Goal: Information Seeking & Learning: Learn about a topic

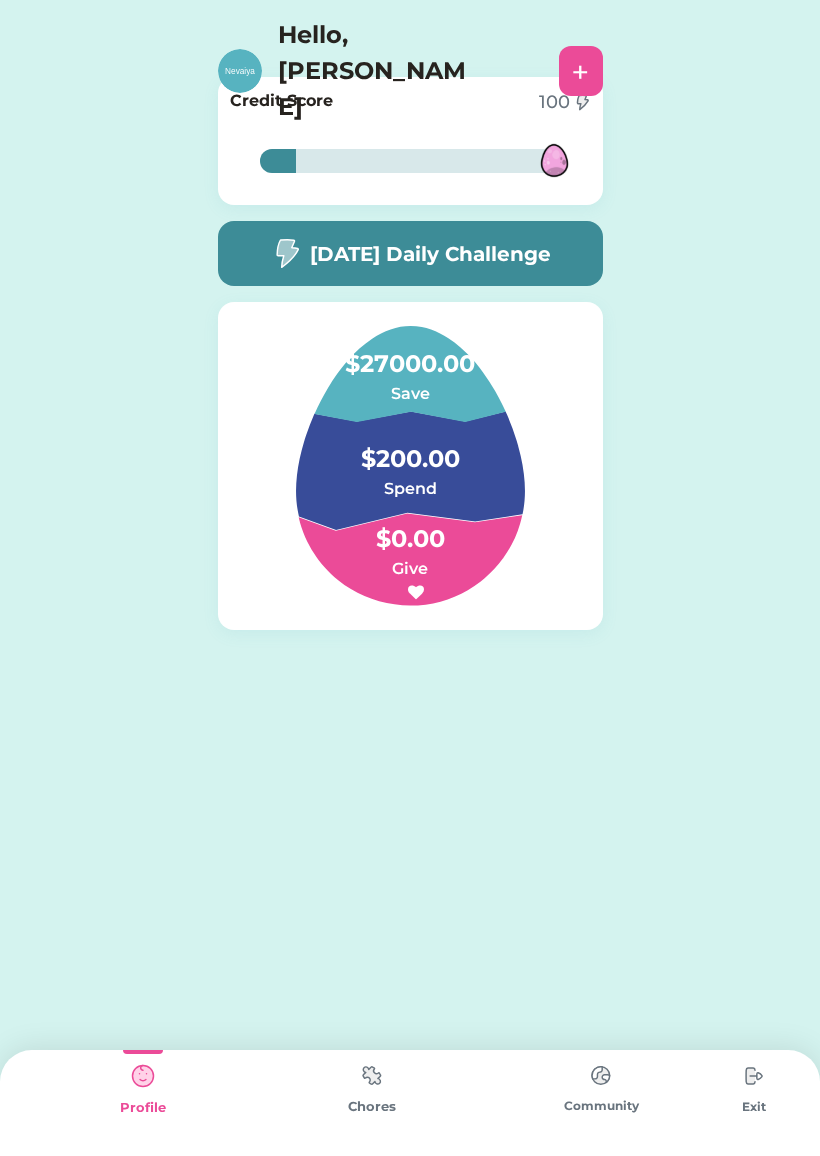
click at [501, 284] on div "[DATE] Daily Challenge" at bounding box center [410, 253] width 385 height 65
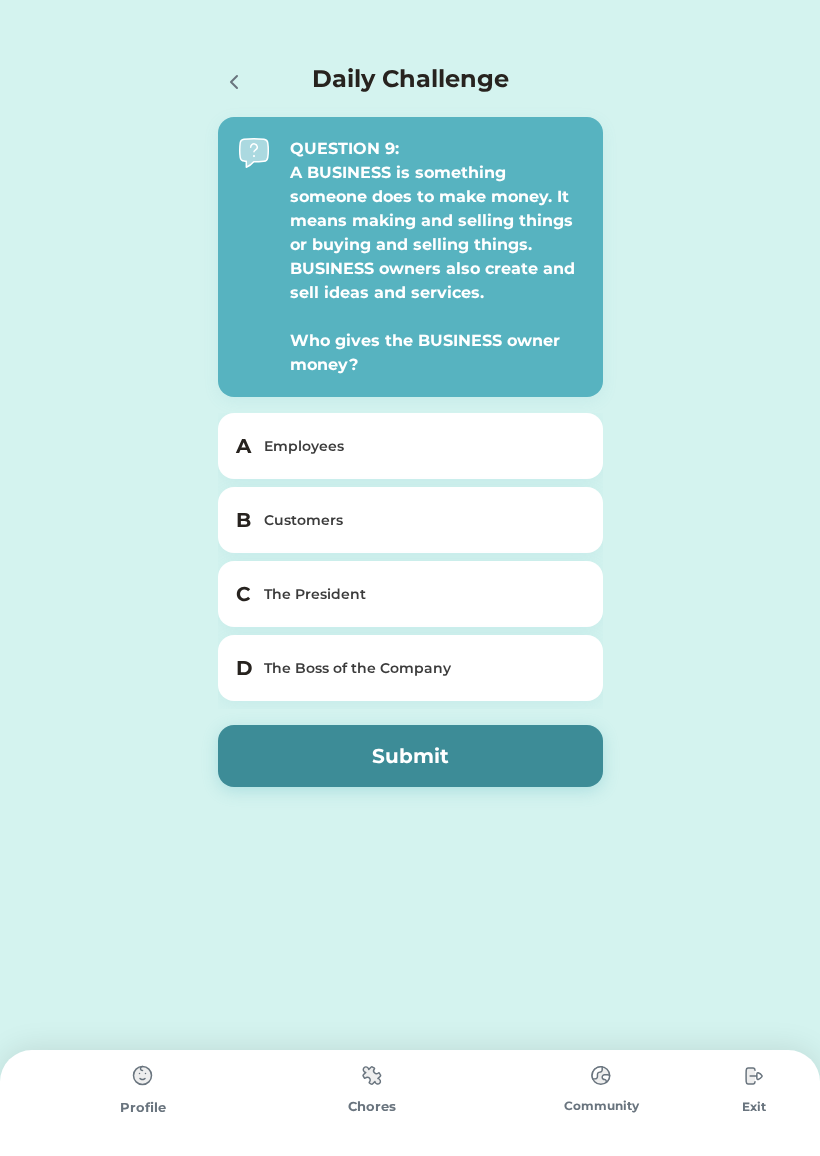
click at [508, 691] on div "D The Boss of the Company" at bounding box center [410, 668] width 385 height 66
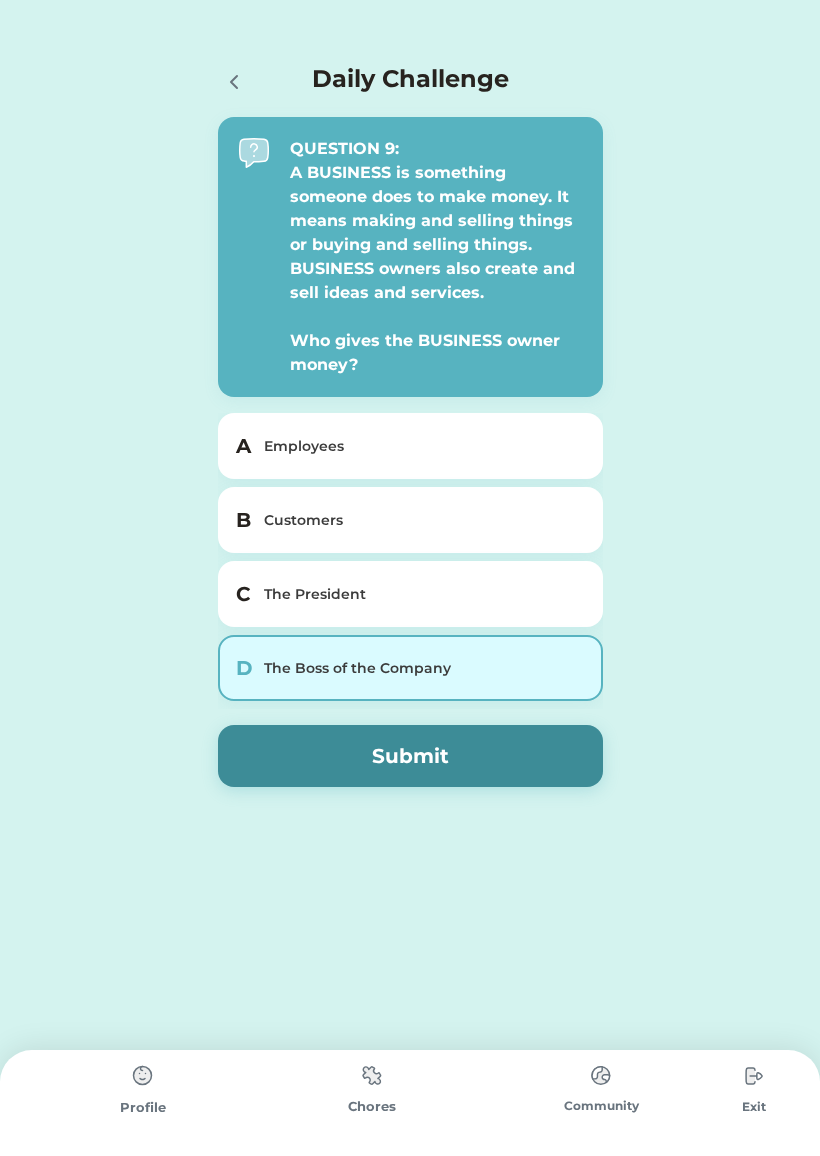
click at [523, 747] on button "Submit" at bounding box center [410, 756] width 385 height 62
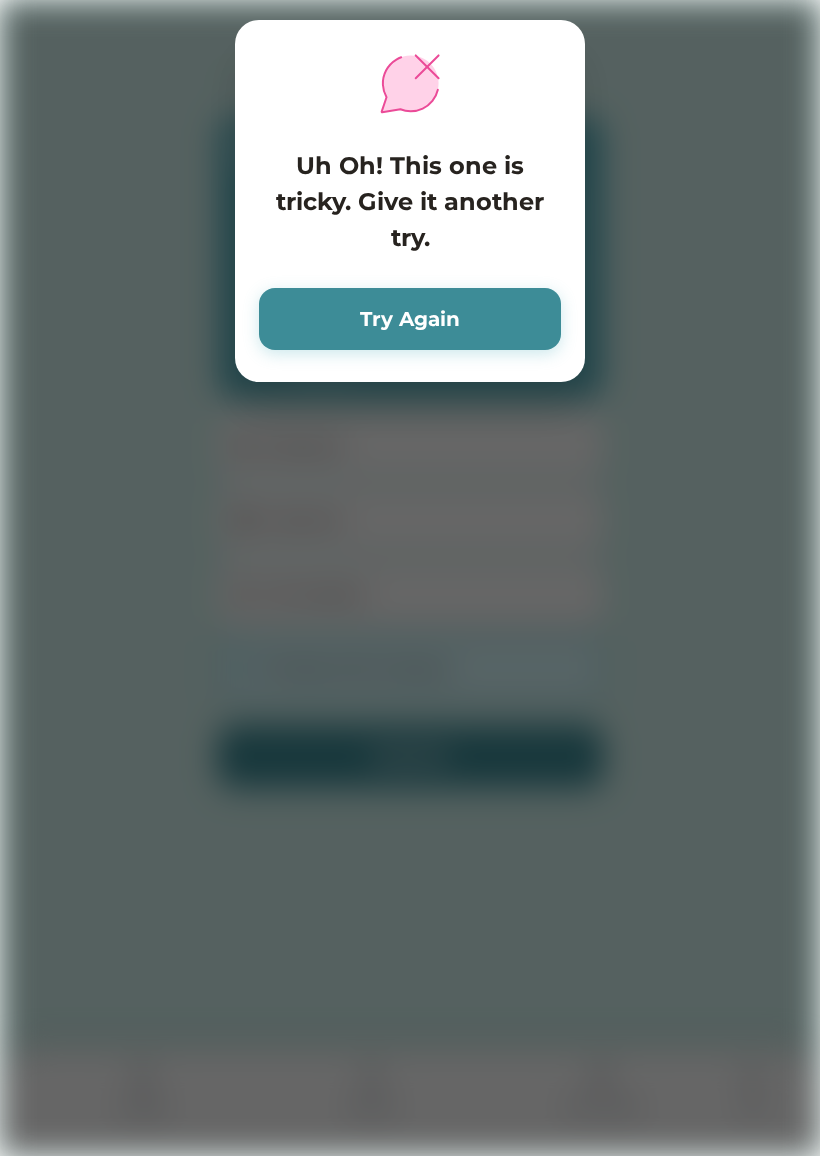
click at [481, 325] on button "Try Again" at bounding box center [410, 319] width 302 height 62
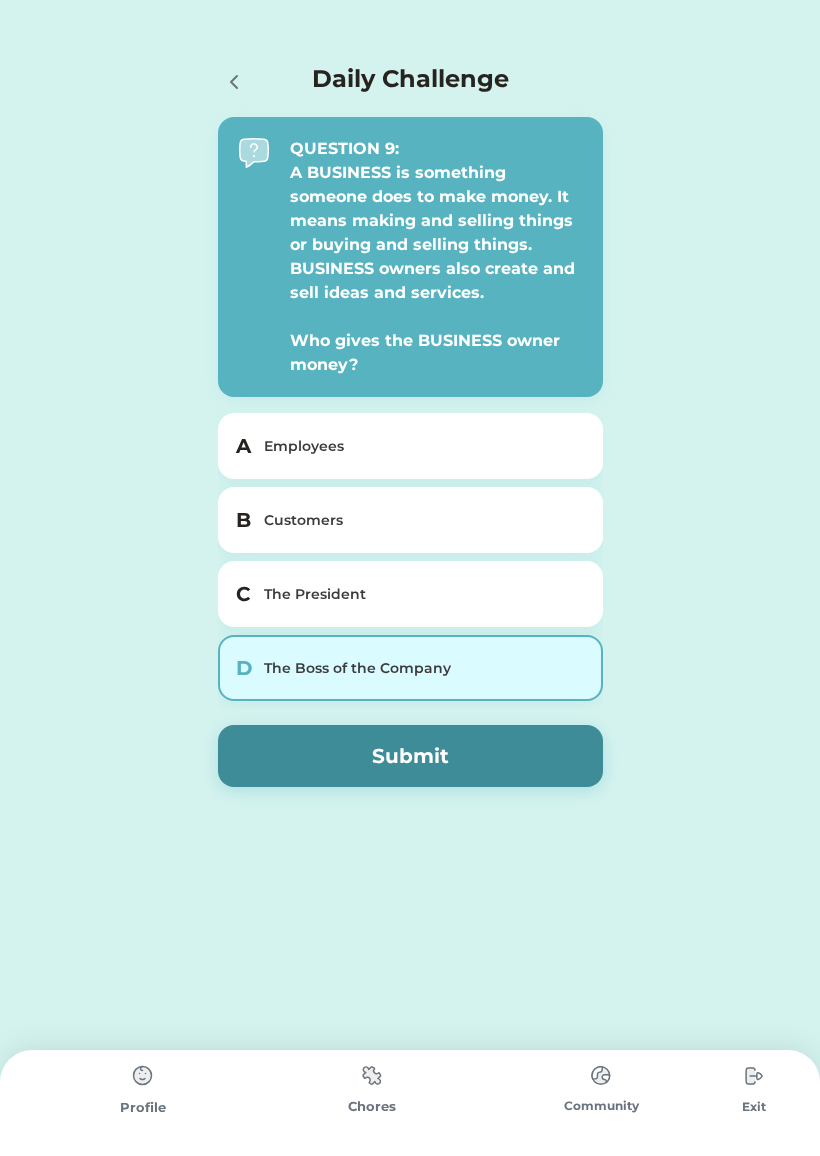
click at [468, 531] on div "B Customers" at bounding box center [410, 520] width 385 height 66
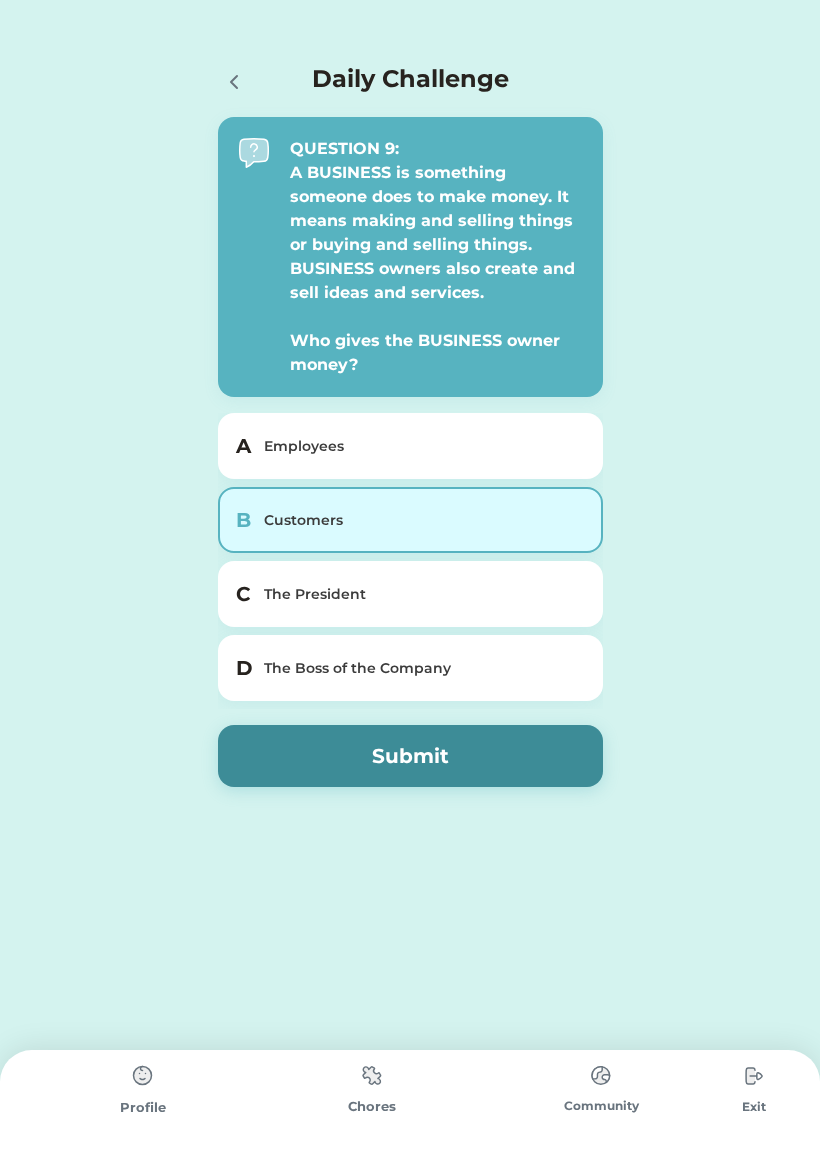
click at [481, 762] on button "Submit" at bounding box center [410, 756] width 385 height 62
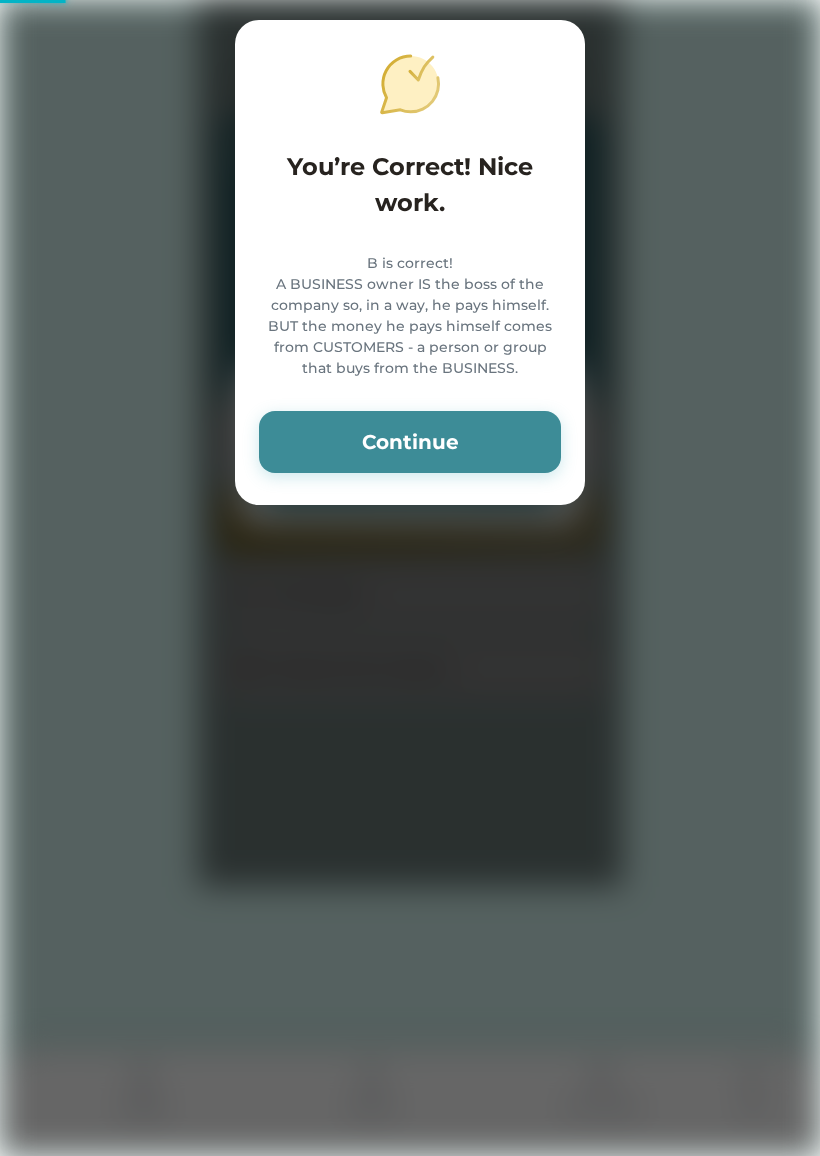
click at [477, 459] on button "Continue" at bounding box center [410, 442] width 302 height 62
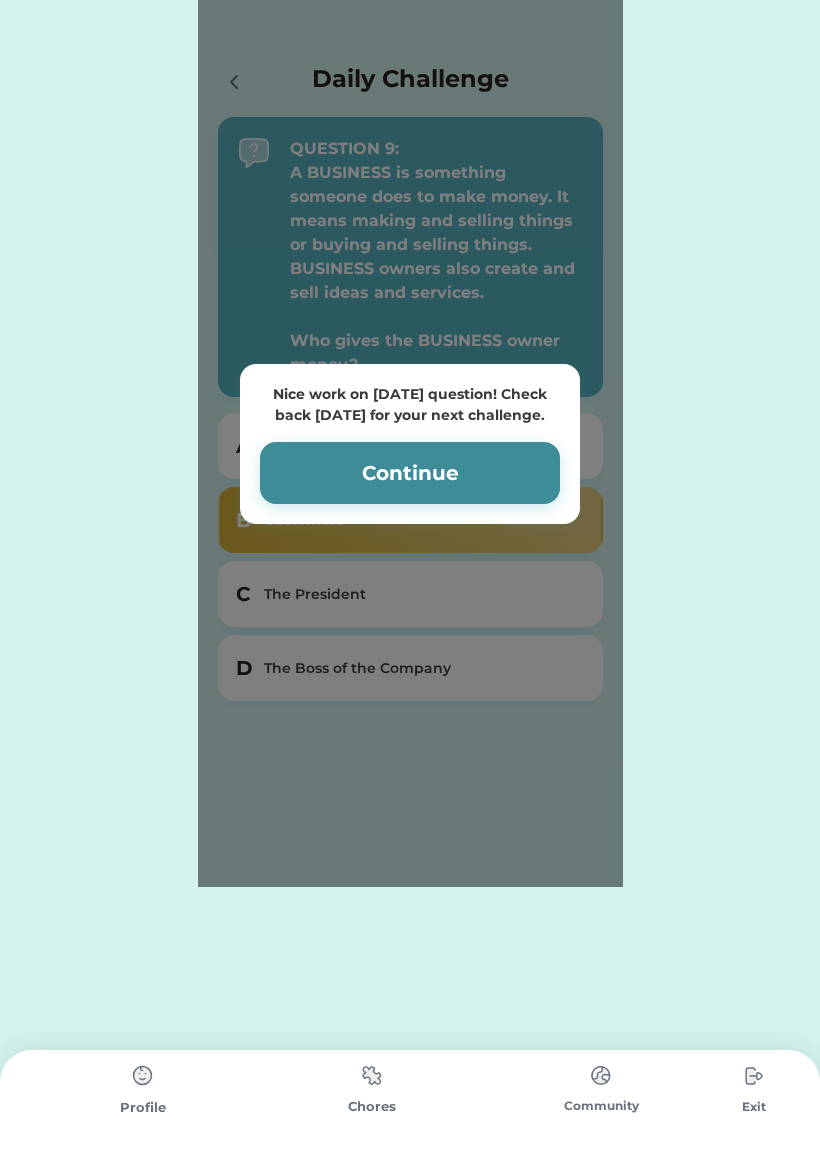
click at [489, 492] on button "Continue" at bounding box center [410, 473] width 300 height 62
